Goal: Task Accomplishment & Management: Use online tool/utility

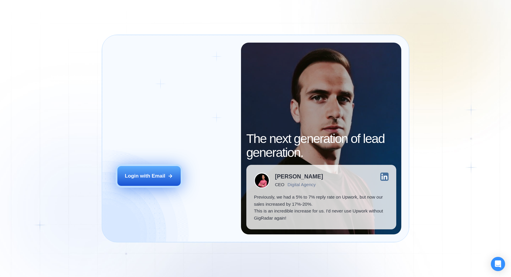
click at [132, 185] on button "Login with Email" at bounding box center [148, 176] width 63 height 20
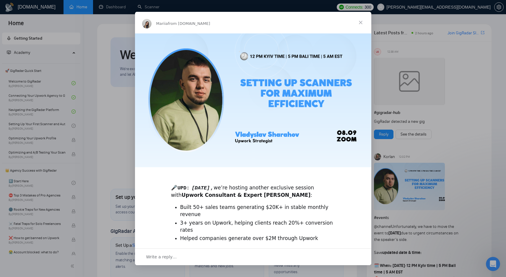
click at [363, 21] on span "Close" at bounding box center [360, 22] width 21 height 21
